Goal: Check status: Check status

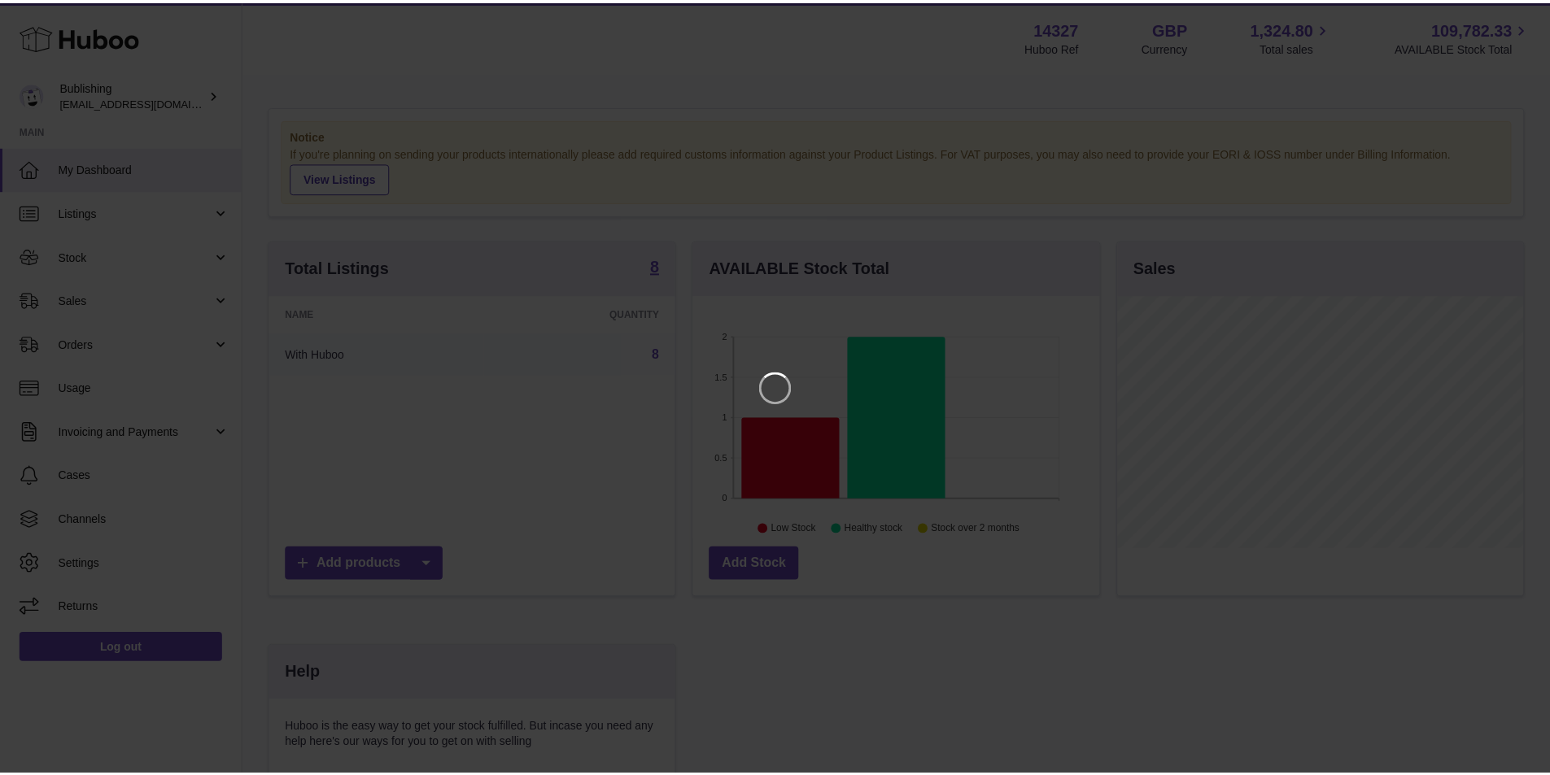
scroll to position [254, 410]
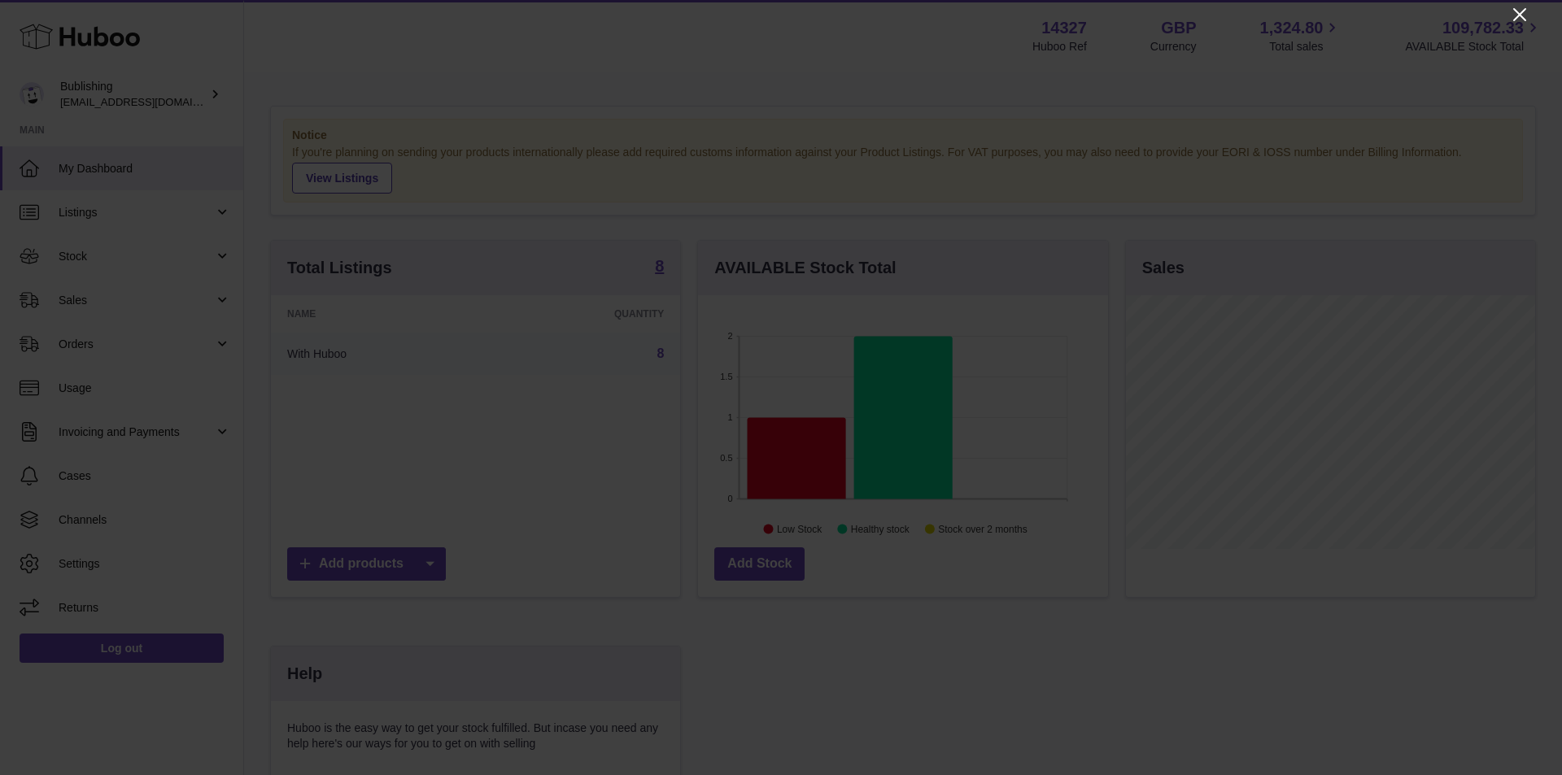
click at [1527, 18] on icon "Close" at bounding box center [1520, 15] width 20 height 20
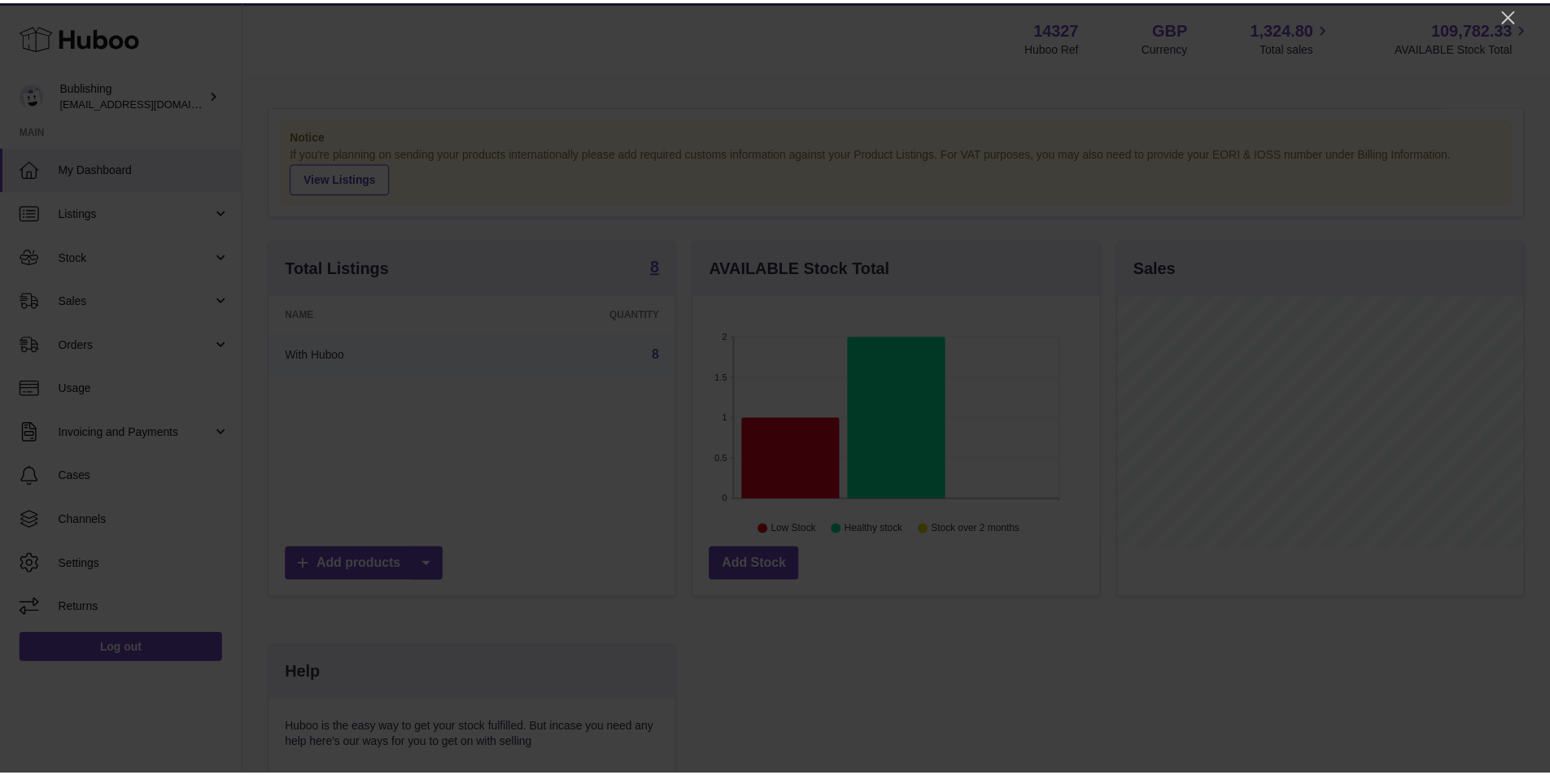
scroll to position [813263, 813112]
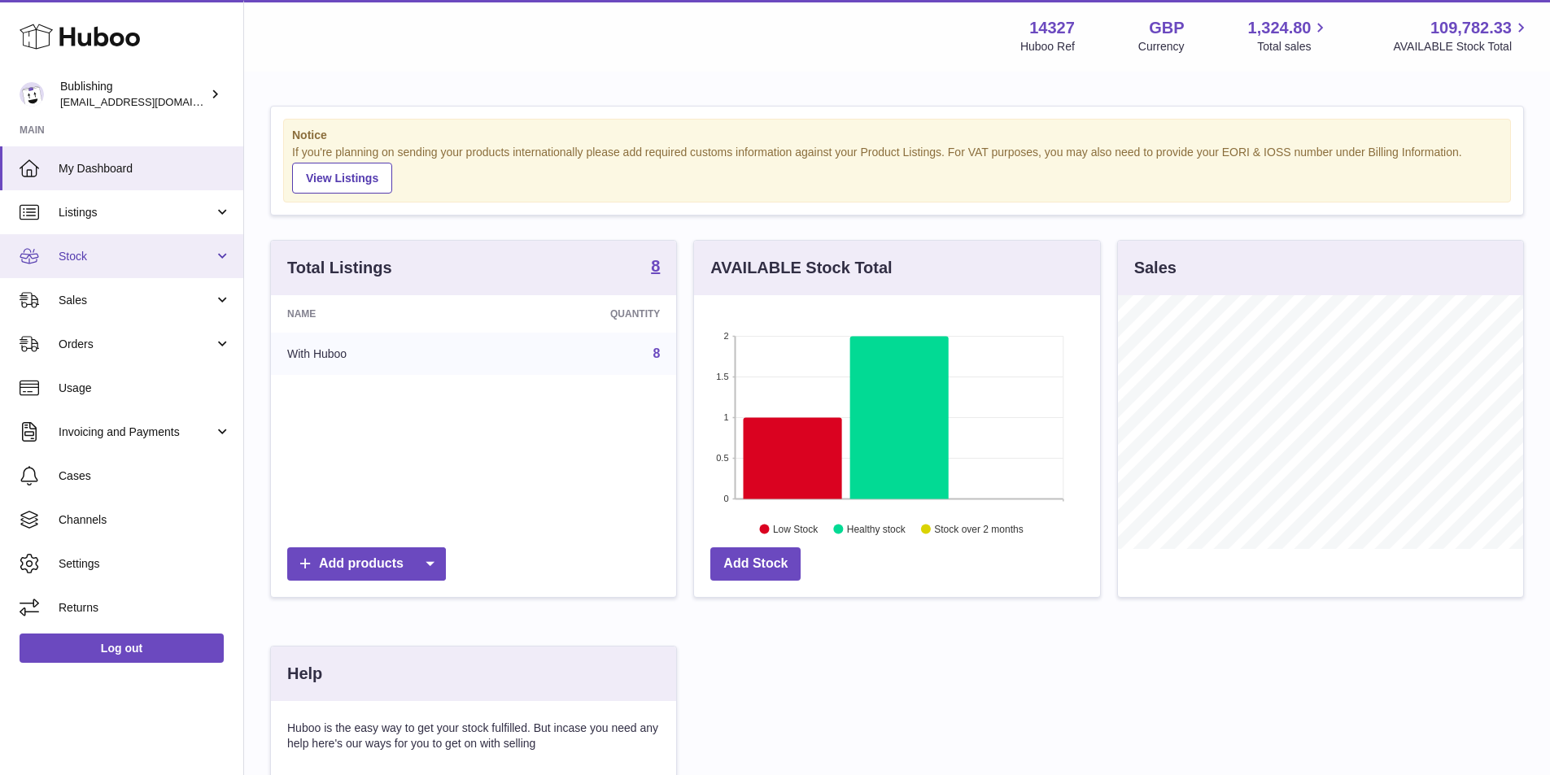
click at [201, 257] on span "Stock" at bounding box center [136, 256] width 155 height 15
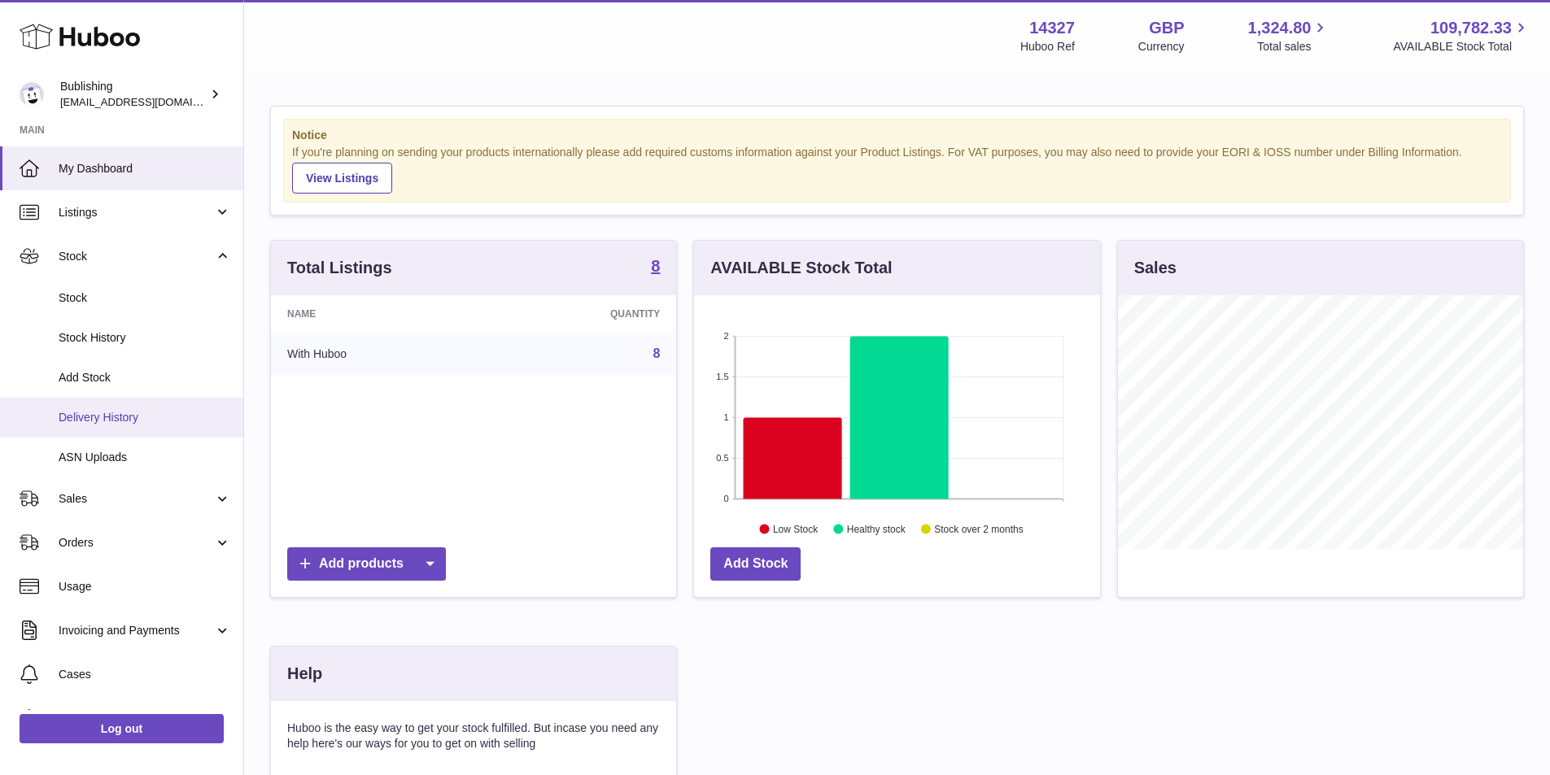
click at [103, 418] on span "Delivery History" at bounding box center [145, 417] width 172 height 15
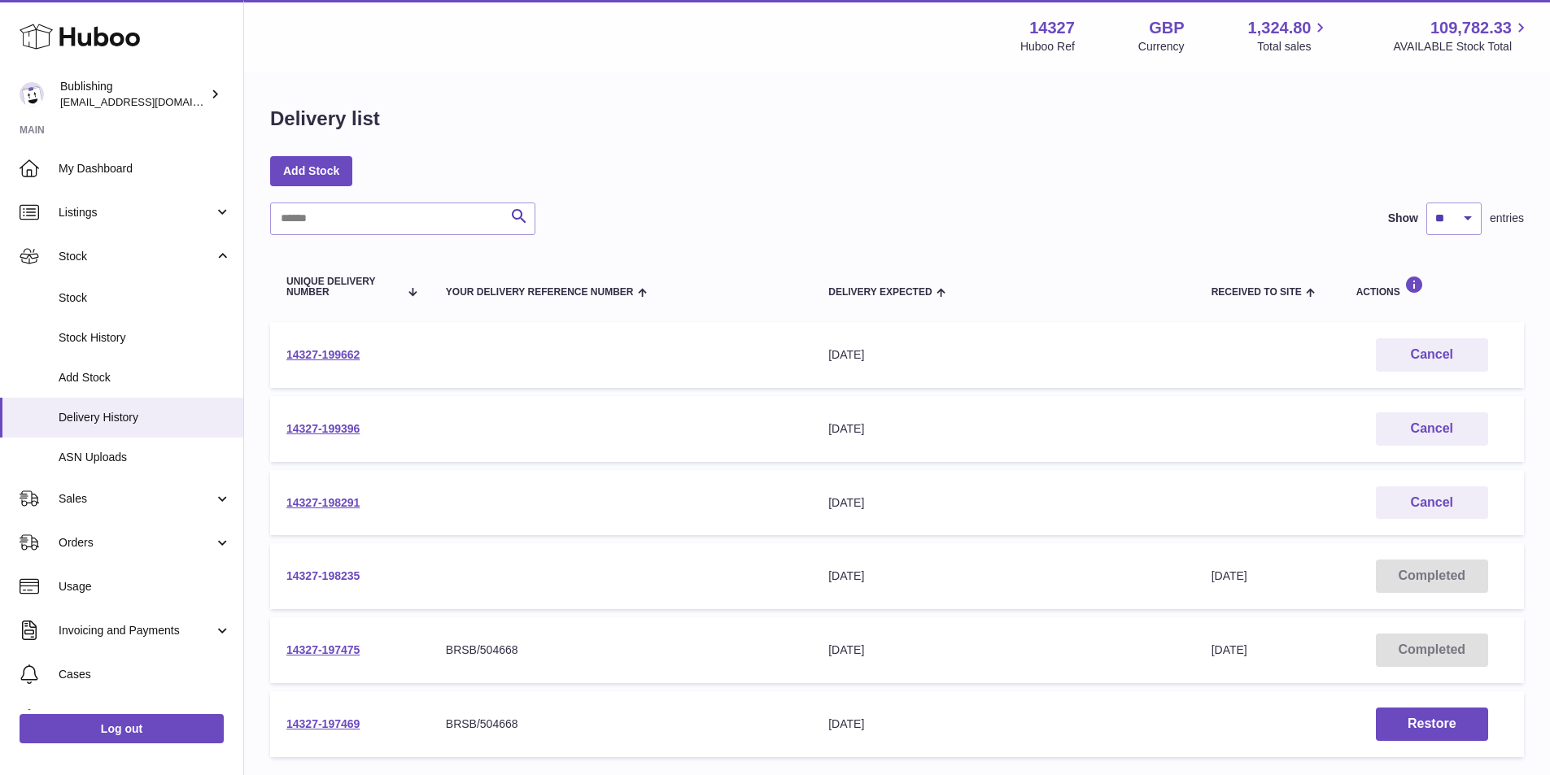
click at [331, 573] on link "14327-198235" at bounding box center [322, 575] width 73 height 13
click at [328, 430] on link "14327-199396" at bounding box center [322, 428] width 73 height 13
